Goal: Task Accomplishment & Management: Manage account settings

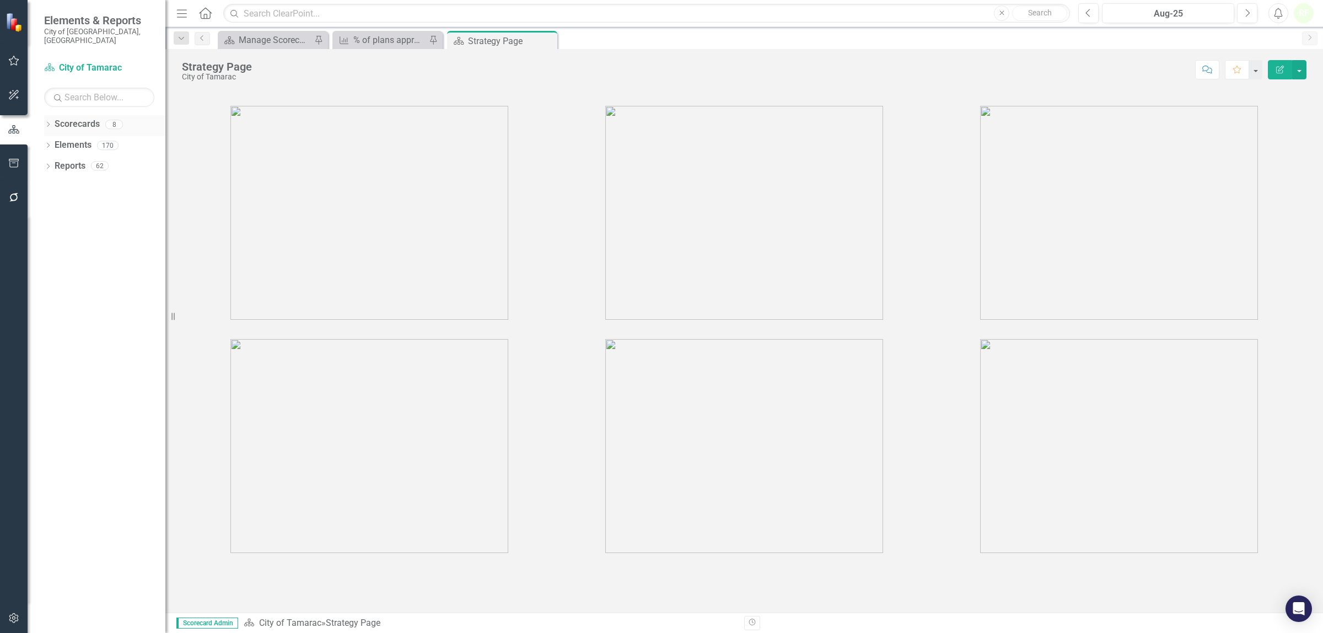
click at [73, 118] on link "Scorecards" at bounding box center [77, 124] width 45 height 13
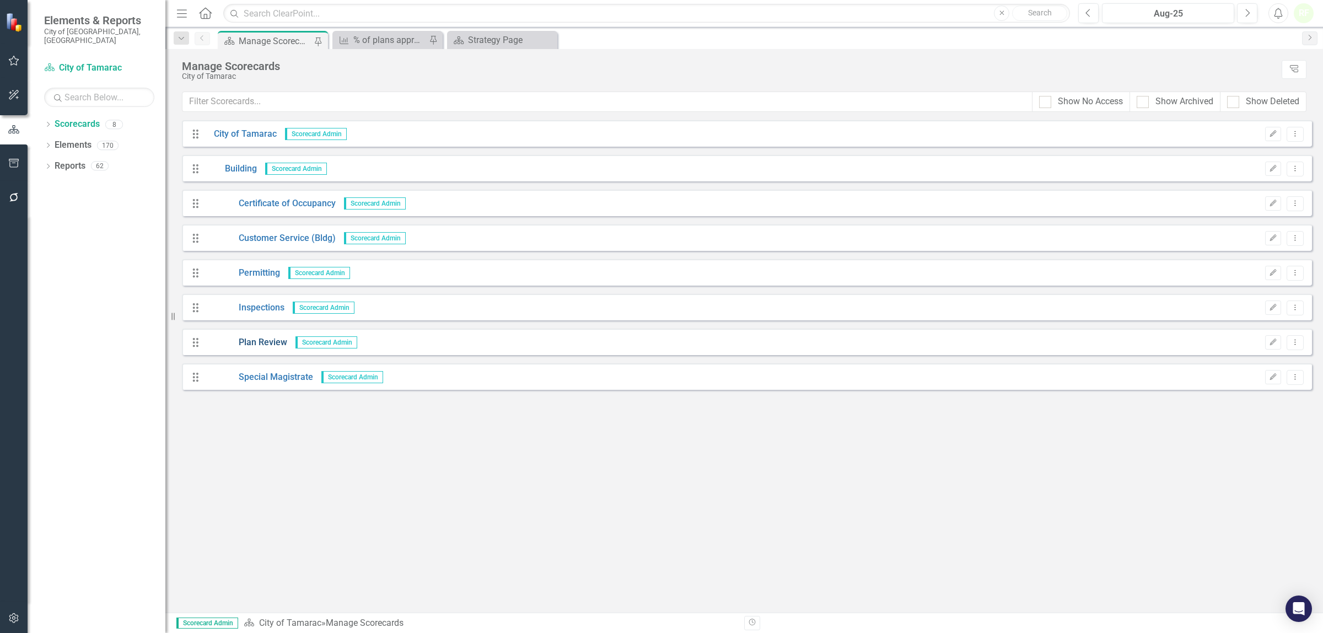
click at [263, 343] on link "Plan Review" at bounding box center [247, 342] width 82 height 13
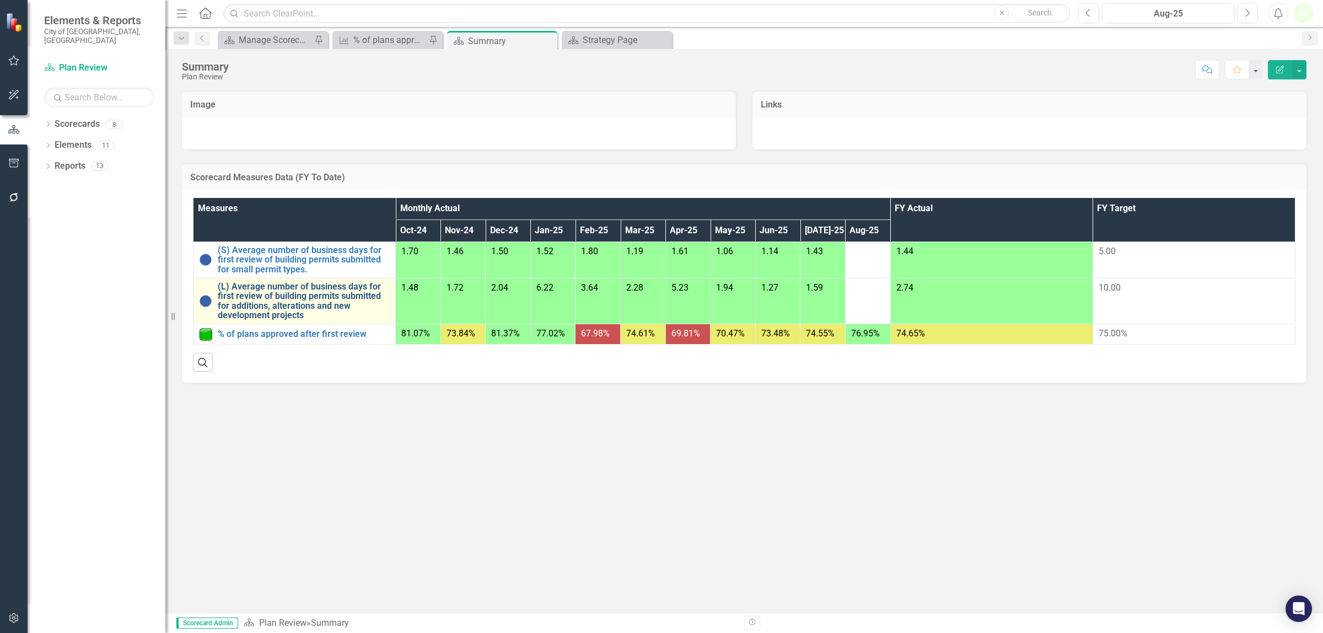
click at [276, 304] on link "(L) Average number of business days for first review of building permits submit…" at bounding box center [304, 301] width 172 height 39
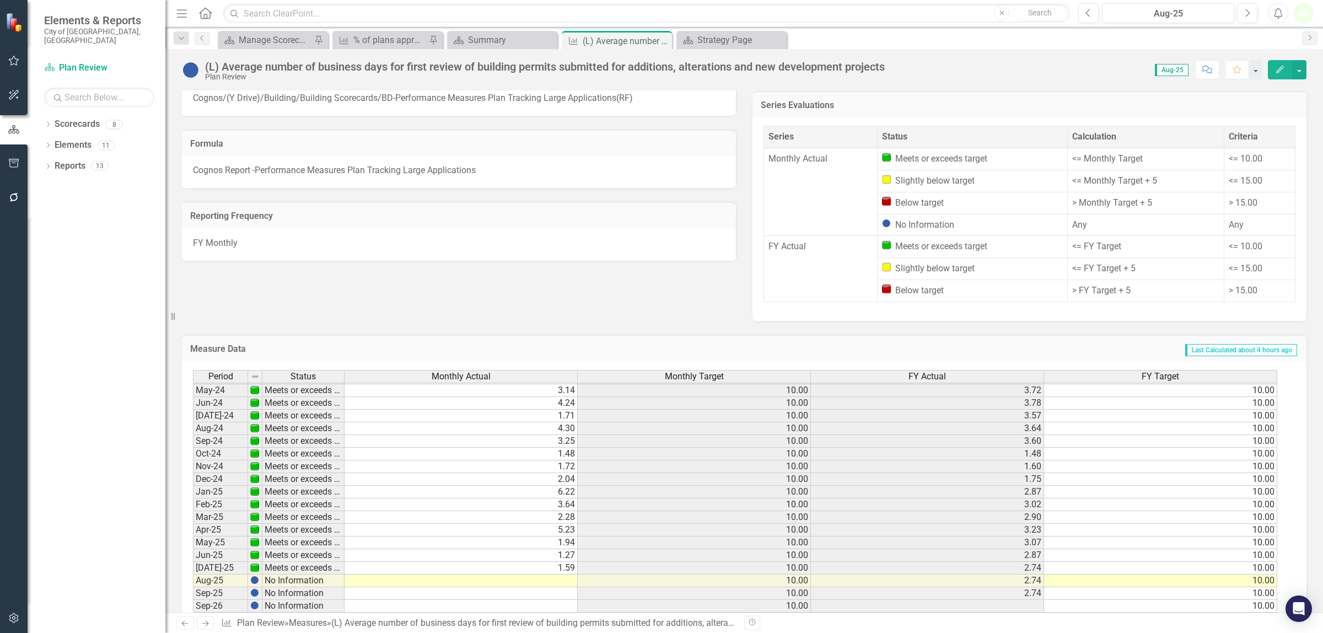
scroll to position [410, 0]
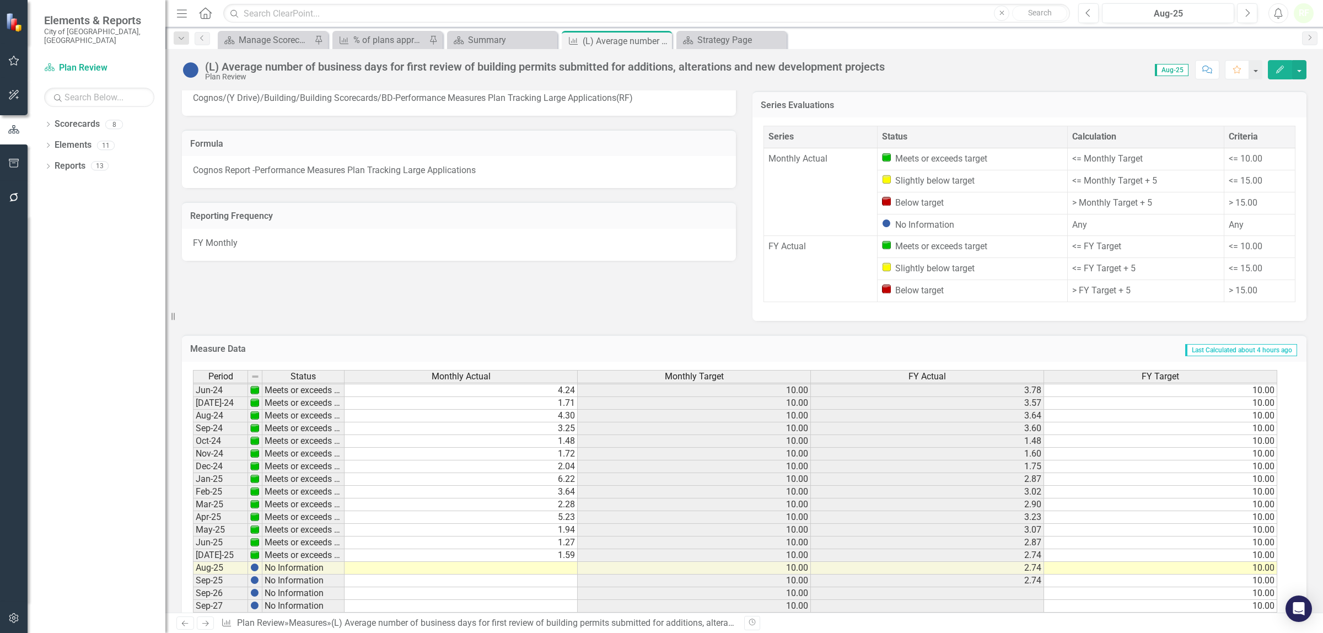
click at [518, 542] on tbody "Feb-23 Meets or exceeds target 5.69 10.00 6.95 10.00 Mar-23 Meets or exceeds ta…" at bounding box center [735, 397] width 1084 height 432
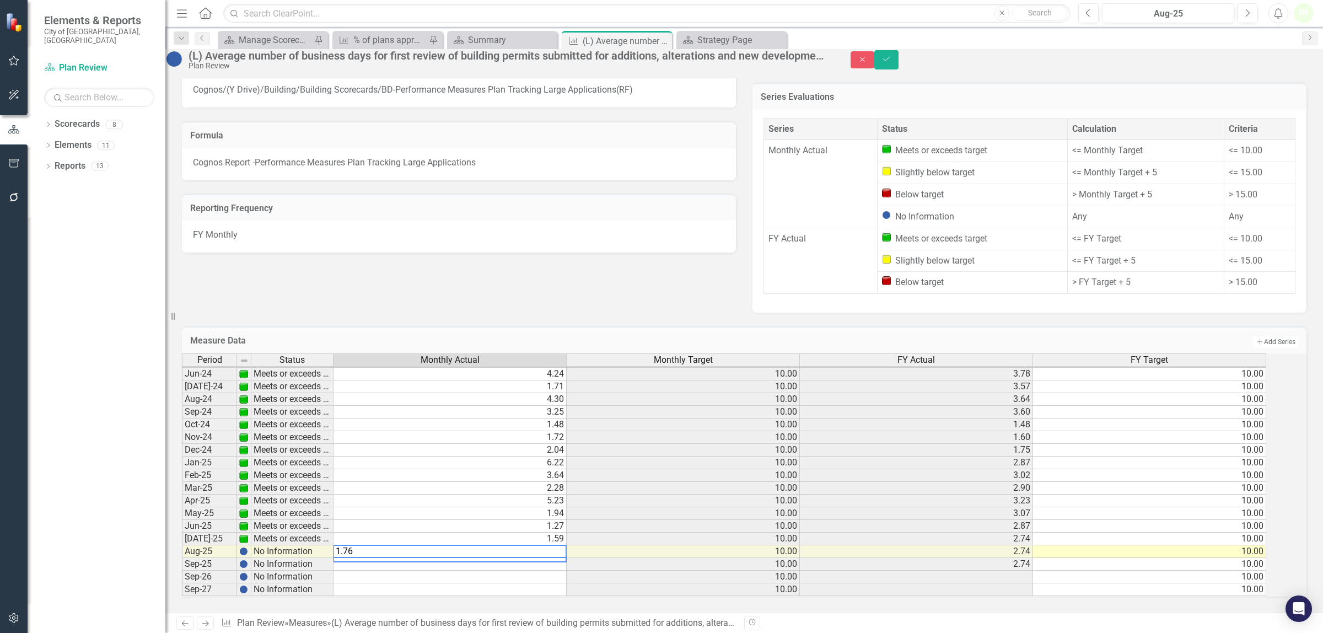
type textarea "1.769"
click at [890, 61] on icon "submit" at bounding box center [886, 59] width 7 height 4
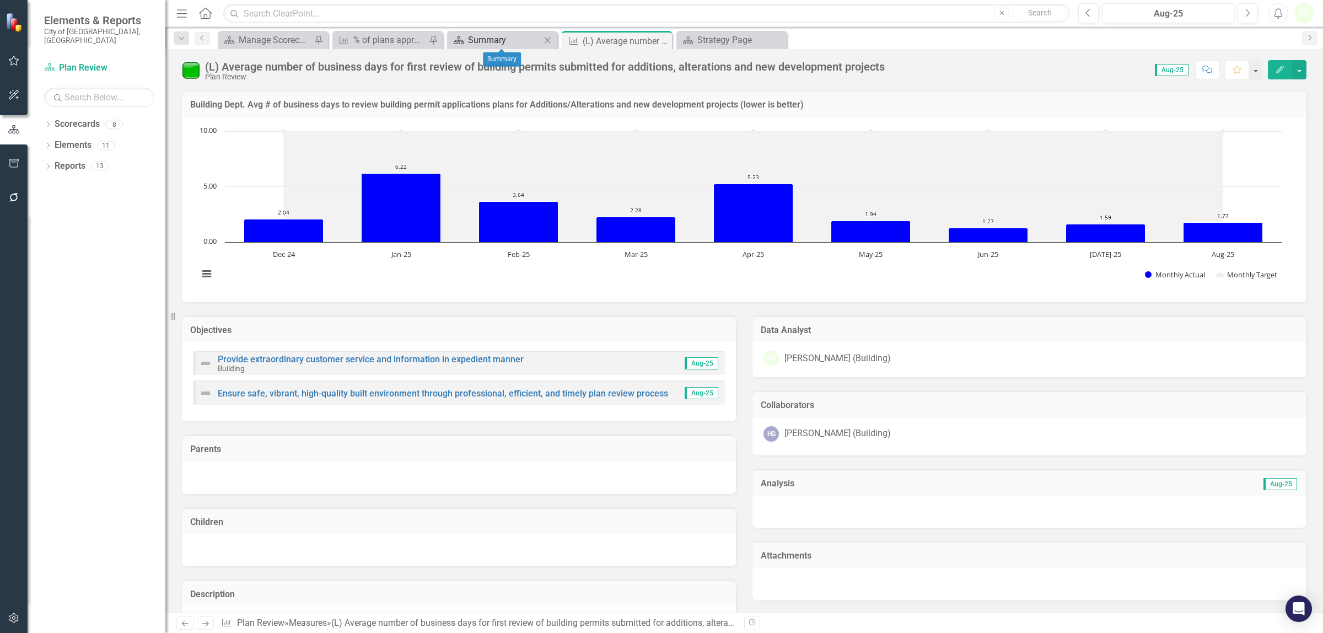
click at [488, 42] on div "Summary" at bounding box center [504, 40] width 73 height 14
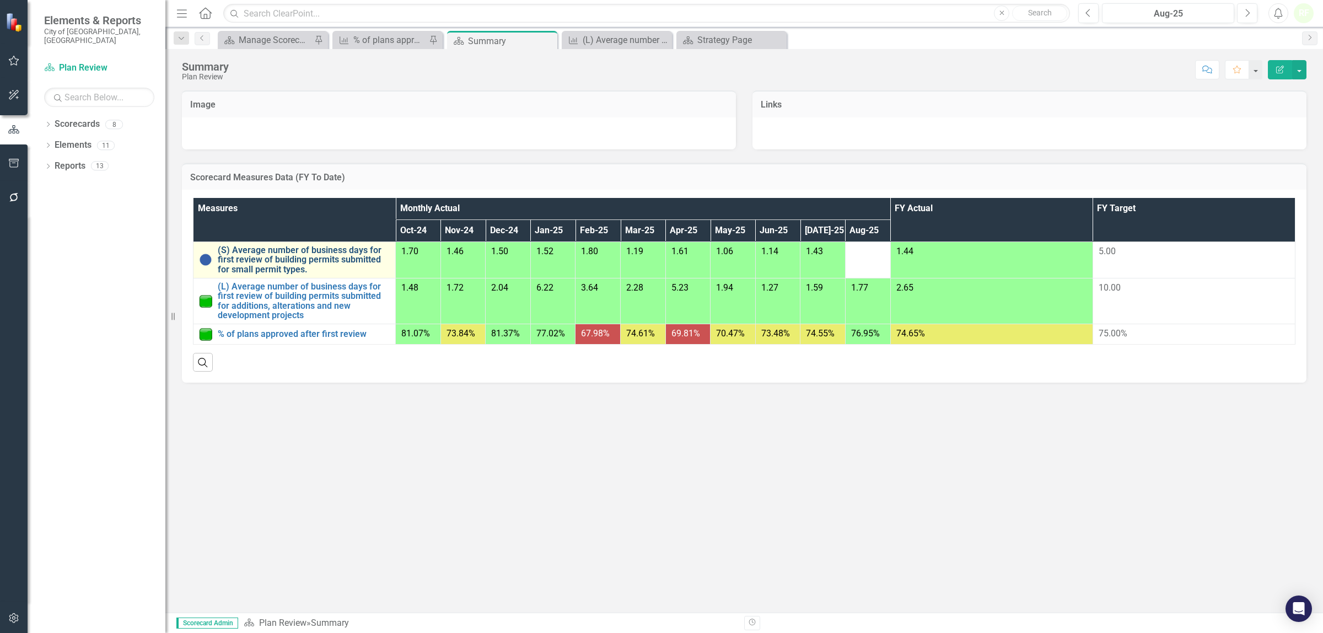
click at [314, 254] on link "(S) Average number of business days for first review of building permits submit…" at bounding box center [304, 259] width 172 height 29
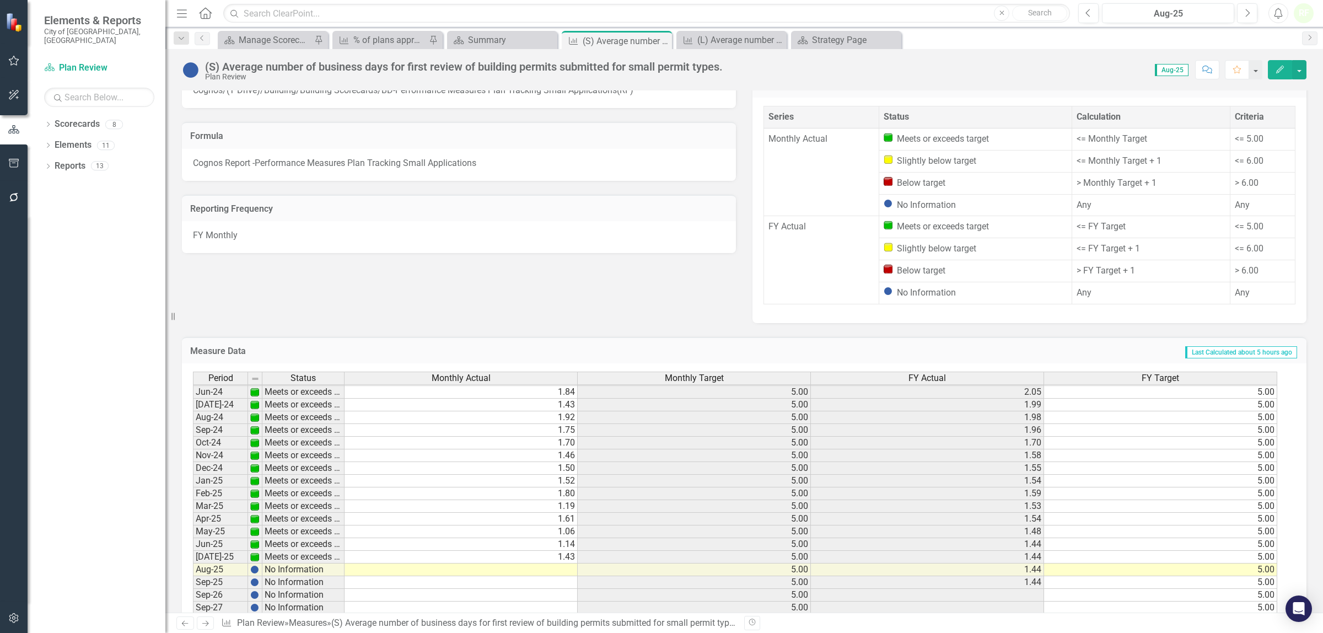
scroll to position [410, 0]
drag, startPoint x: 569, startPoint y: 541, endPoint x: 563, endPoint y: 542, distance: 6.1
click at [568, 541] on tbody "Feb-23 Below target 5.61 5.00 6.82 5.00 Mar-23 Meets or exceeds target 4.60 5.0…" at bounding box center [735, 398] width 1084 height 432
click at [539, 563] on td at bounding box center [460, 569] width 233 height 13
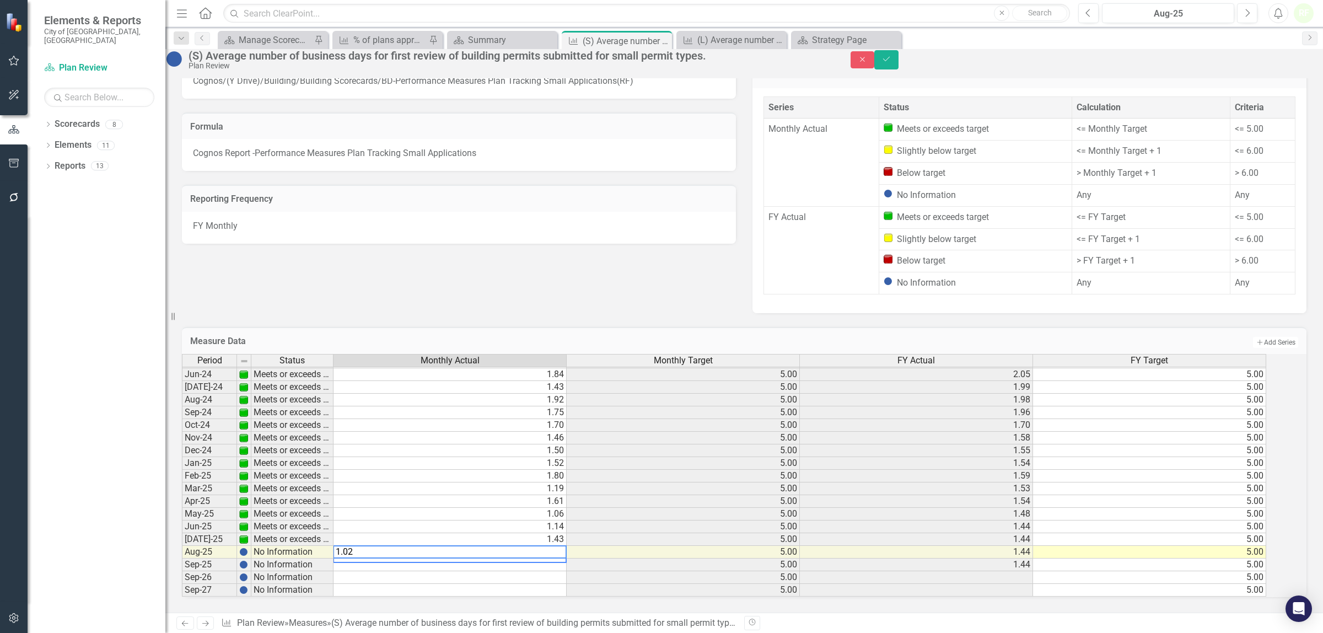
type textarea "1.028"
click at [891, 63] on icon "Save" at bounding box center [886, 59] width 10 height 8
